Goal: Transaction & Acquisition: Purchase product/service

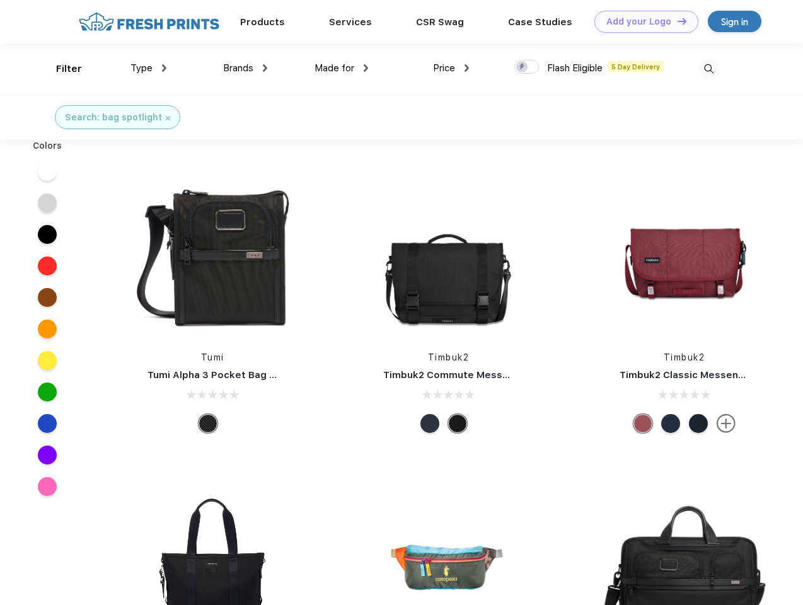
scroll to position [1, 0]
click at [642, 21] on link "Add your Logo Design Tool" at bounding box center [647, 22] width 104 height 22
click at [0, 0] on div "Design Tool" at bounding box center [0, 0] width 0 height 0
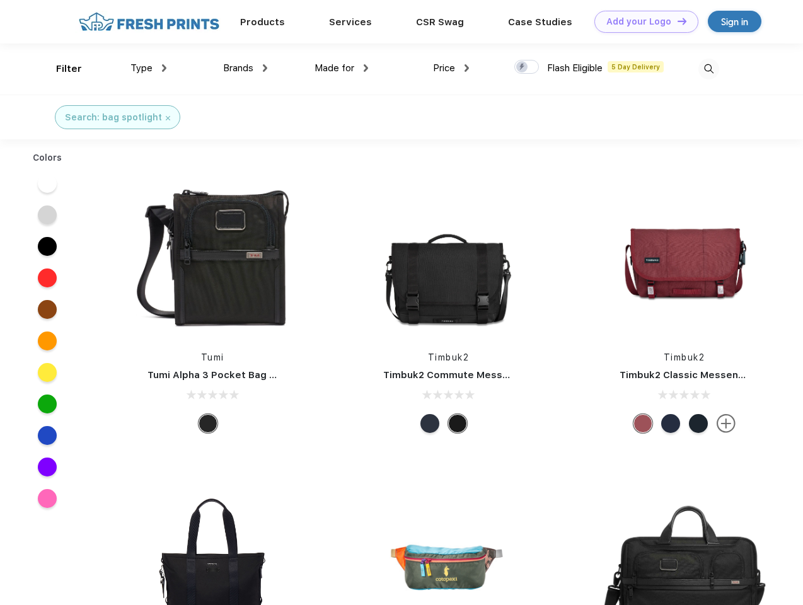
click at [677, 21] on link "Add your Logo Design Tool" at bounding box center [647, 22] width 104 height 22
click at [61, 69] on div "Filter" at bounding box center [69, 69] width 26 height 15
click at [149, 68] on span "Type" at bounding box center [142, 67] width 22 height 11
click at [245, 68] on span "Brands" at bounding box center [238, 67] width 30 height 11
click at [342, 68] on span "Made for" at bounding box center [335, 67] width 40 height 11
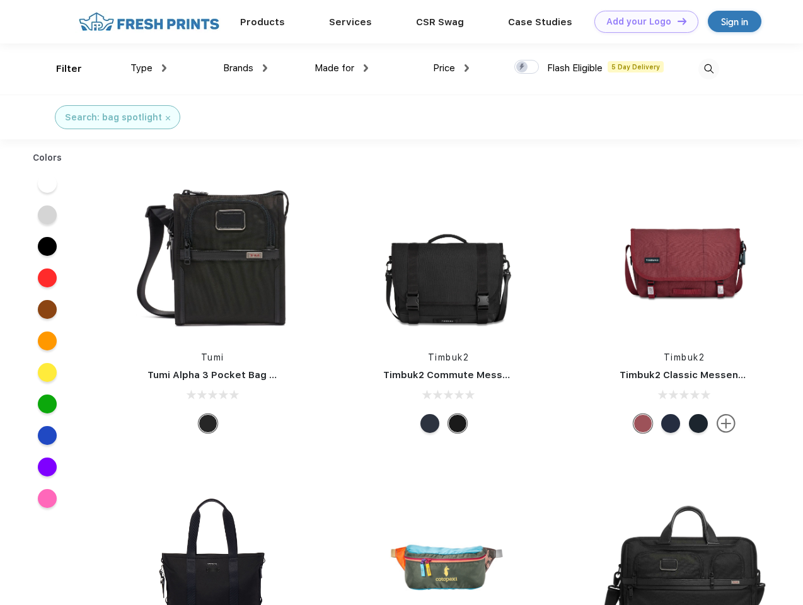
click at [452, 68] on span "Price" at bounding box center [444, 67] width 22 height 11
click at [527, 67] on div at bounding box center [527, 67] width 25 height 14
click at [523, 67] on input "checkbox" at bounding box center [519, 63] width 8 height 8
click at [709, 69] on img at bounding box center [709, 69] width 21 height 21
